Goal: Information Seeking & Learning: Find specific fact

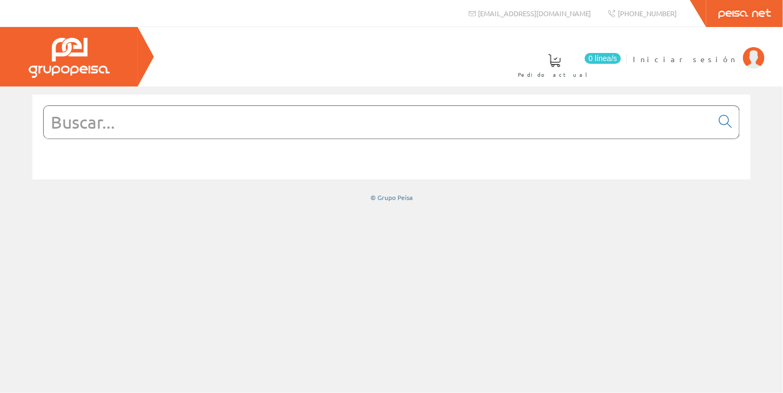
click at [714, 57] on span "Iniciar sesión" at bounding box center [685, 58] width 105 height 11
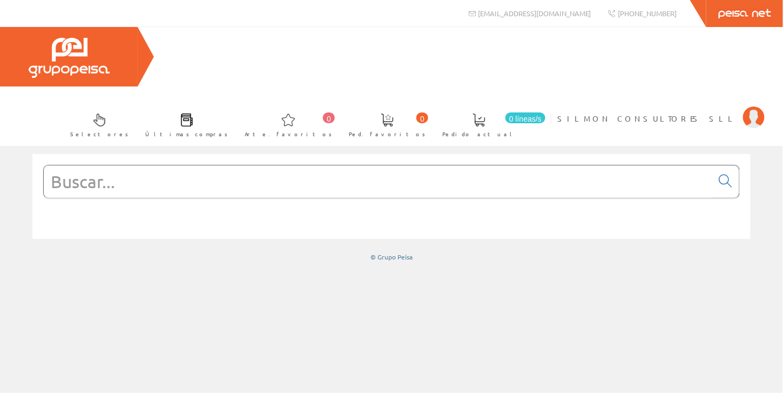
click at [245, 165] on input "text" at bounding box center [378, 181] width 669 height 32
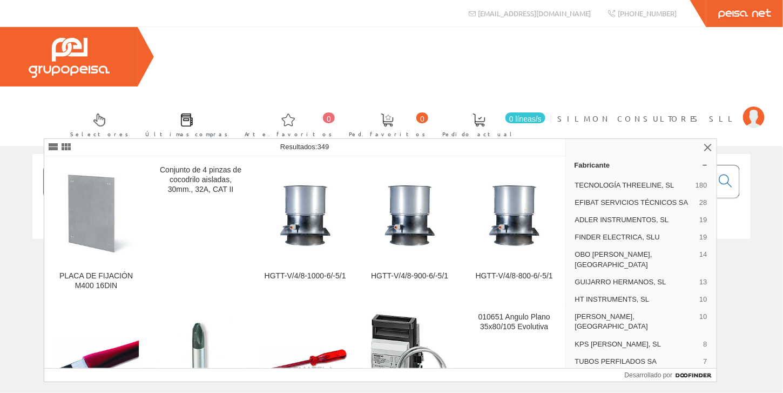
click at [93, 165] on input "coco 0651" at bounding box center [378, 181] width 669 height 32
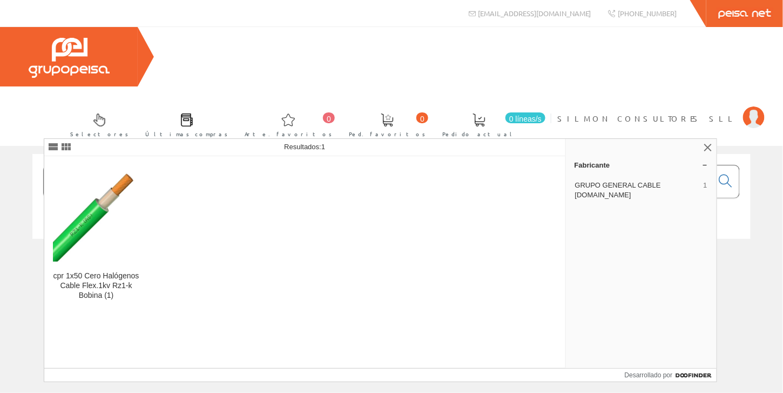
click at [93, 165] on input "cono0651" at bounding box center [378, 181] width 669 height 32
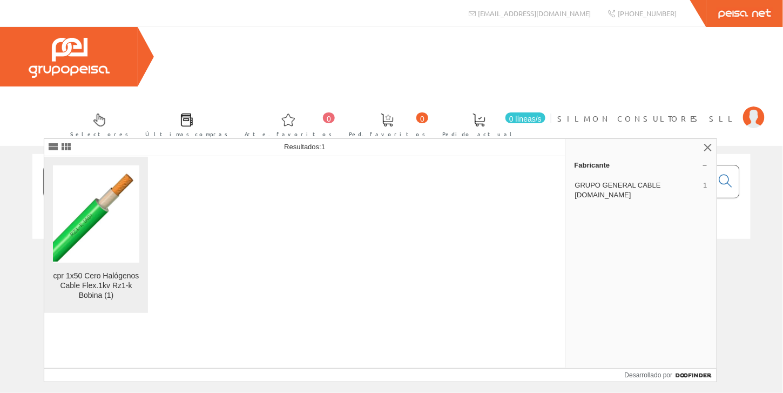
type input "cono0651"
click at [97, 294] on font "cpr 1x50 Cero Halógenos Cable Flex.1kv Rz1-k Bobina (1)" at bounding box center [96, 285] width 86 height 28
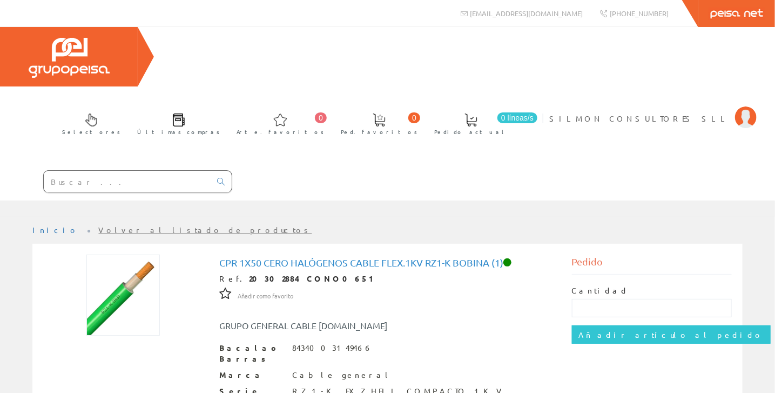
click at [91, 171] on input "text" at bounding box center [127, 182] width 167 height 22
click at [112, 171] on input "text" at bounding box center [127, 182] width 167 height 22
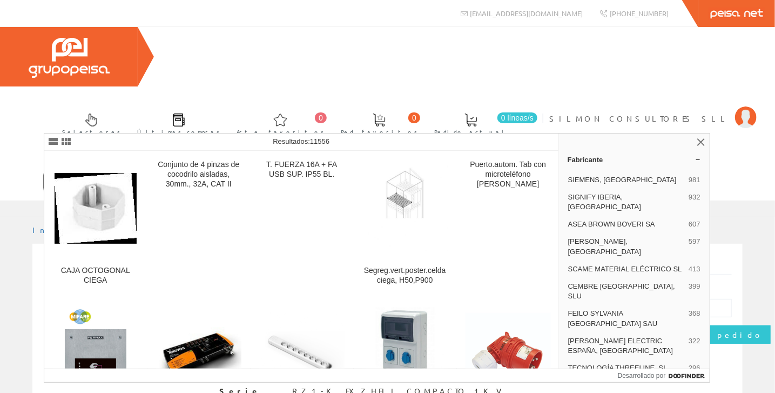
click at [61, 171] on input "coco0509" at bounding box center [127, 182] width 167 height 22
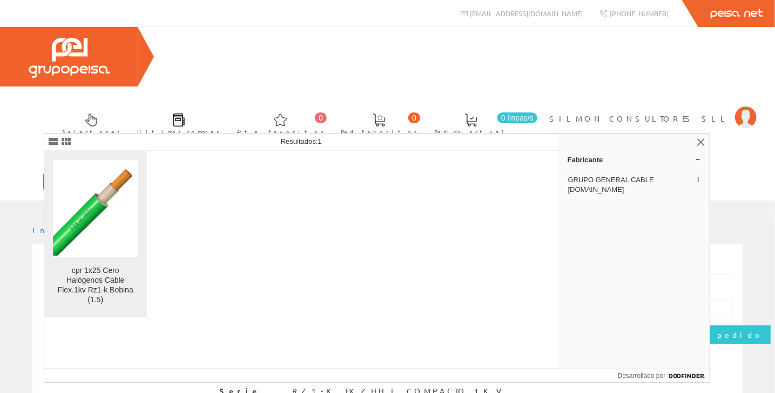
type input "cono0509"
click at [95, 278] on font "cpr 1x25 Cero Halógenos Cable Flex.1kv Rz1-k Bobina (1.5)" at bounding box center [96, 285] width 76 height 38
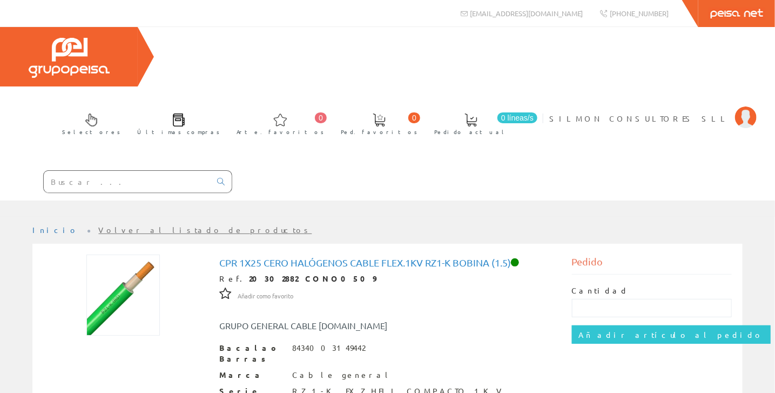
click at [77, 171] on input "text" at bounding box center [127, 182] width 167 height 22
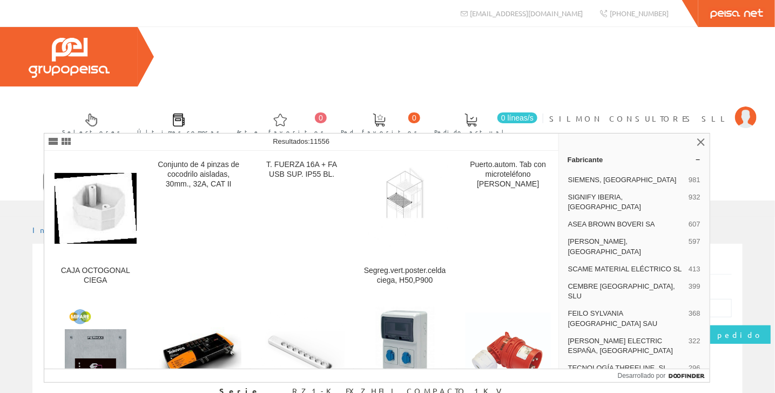
click at [60, 171] on input "coco0509" at bounding box center [127, 182] width 167 height 22
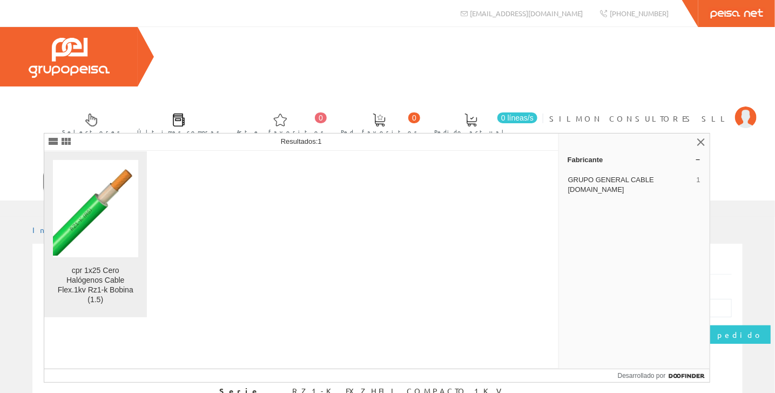
type input "cono0509"
click at [76, 233] on img at bounding box center [95, 209] width 85 height 94
